Goal: Task Accomplishment & Management: Use online tool/utility

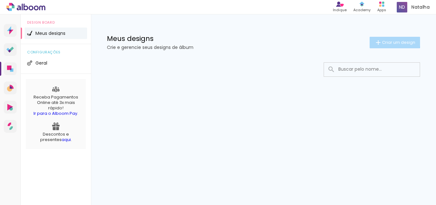
click at [393, 40] on span "Criar um design" at bounding box center [398, 42] width 33 height 4
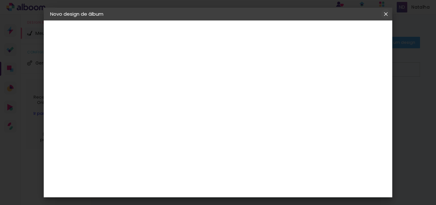
click at [386, 13] on iron-icon at bounding box center [386, 14] width 8 height 6
